Goal: Find specific page/section: Find specific page/section

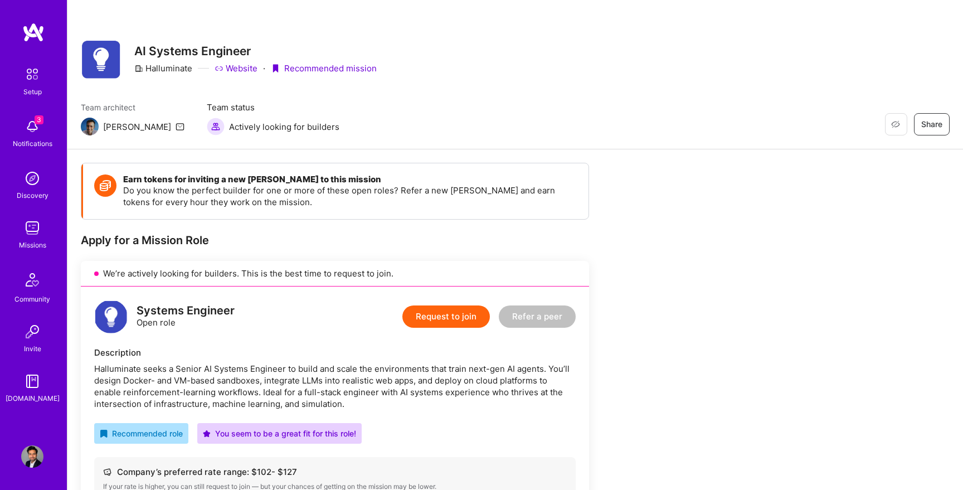
click at [24, 130] on img at bounding box center [32, 126] width 22 height 22
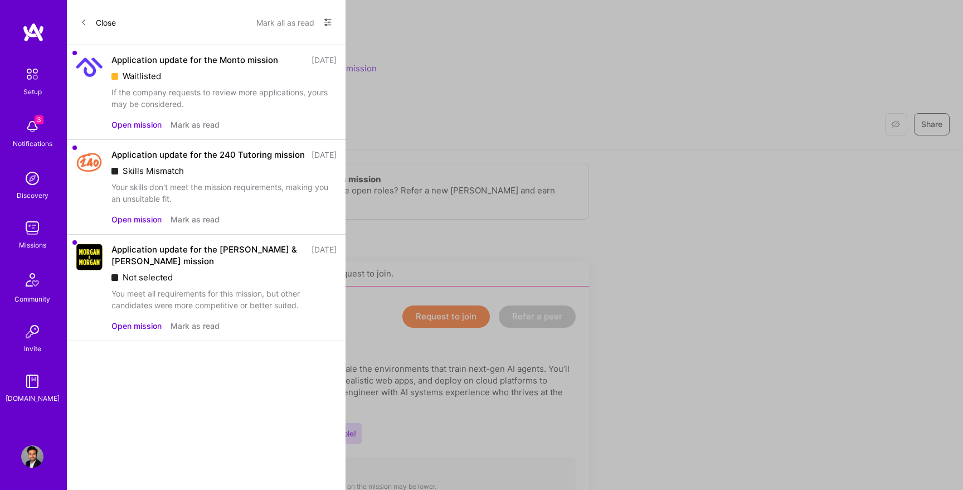
click at [159, 59] on div "Application update for the Monto mission" at bounding box center [194, 60] width 167 height 12
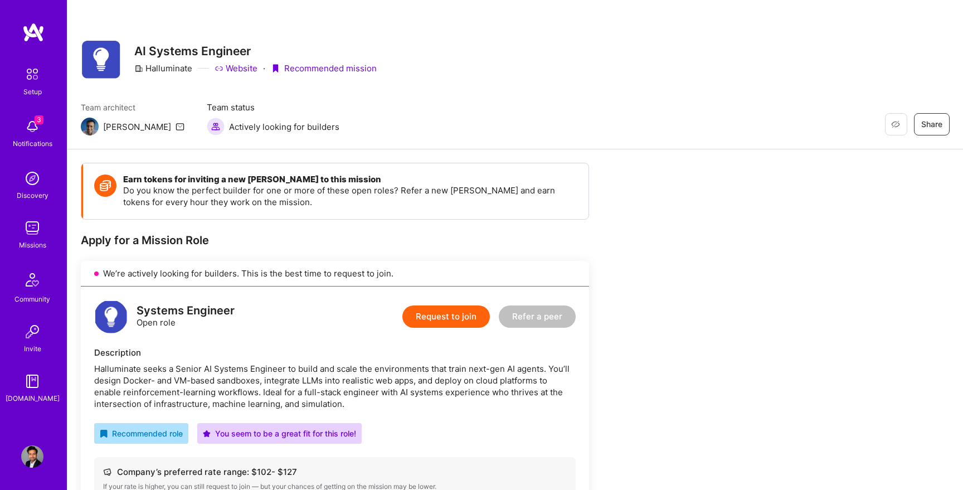
click at [36, 229] on img at bounding box center [32, 228] width 22 height 22
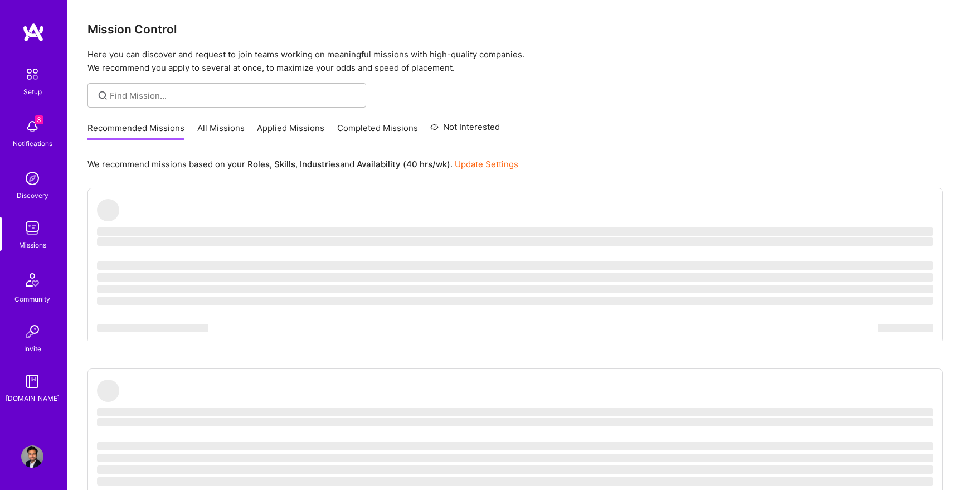
click at [37, 75] on img at bounding box center [32, 73] width 23 height 23
